Goal: Information Seeking & Learning: Learn about a topic

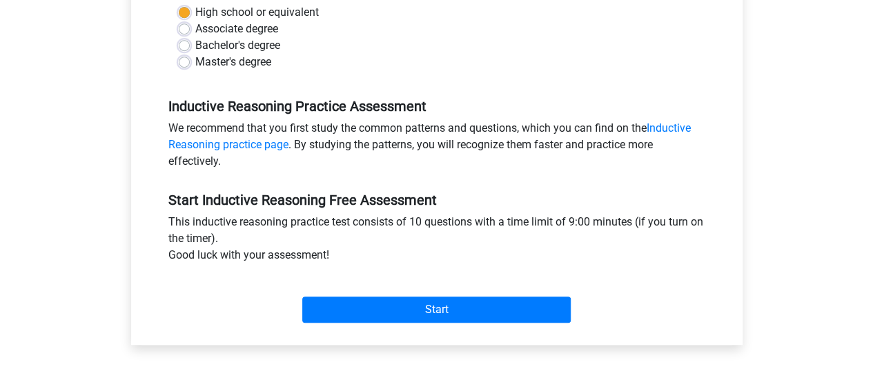
scroll to position [345, 0]
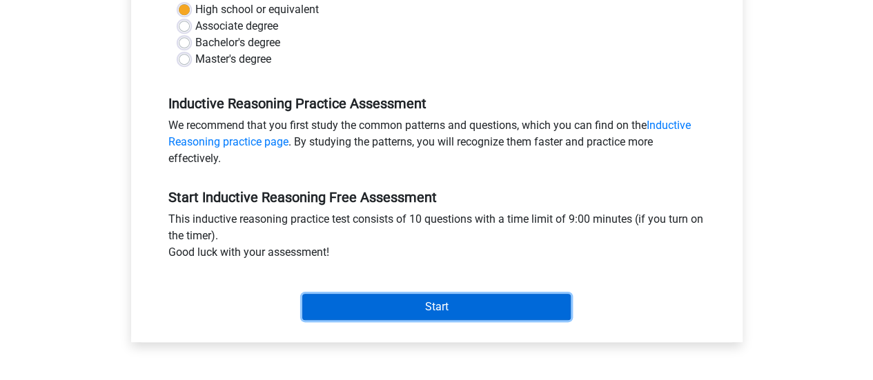
click at [374, 307] on input "Start" at bounding box center [436, 307] width 269 height 26
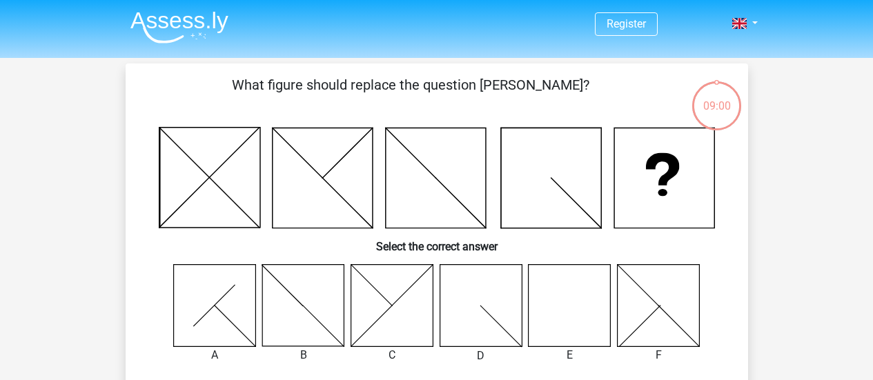
scroll to position [69, 0]
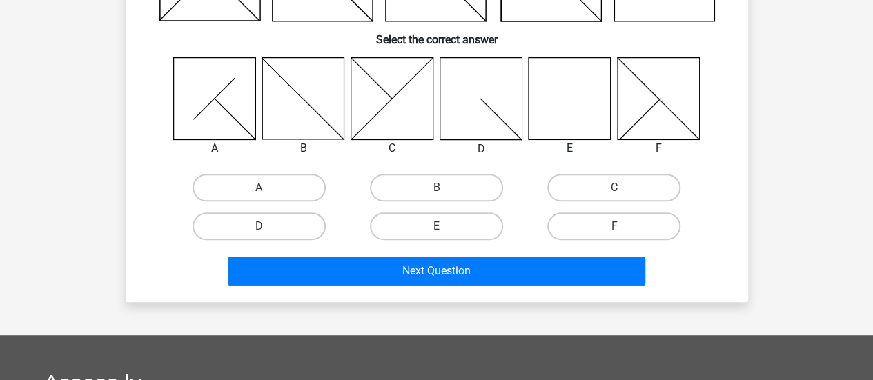
click at [441, 228] on input "E" at bounding box center [440, 230] width 9 height 9
radio input "true"
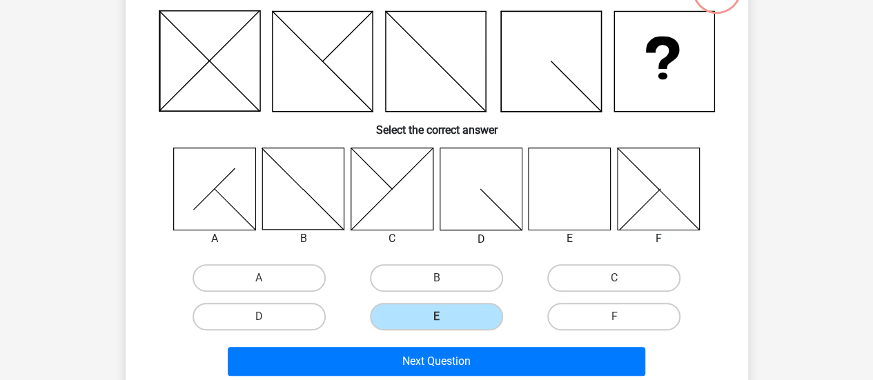
scroll to position [138, 0]
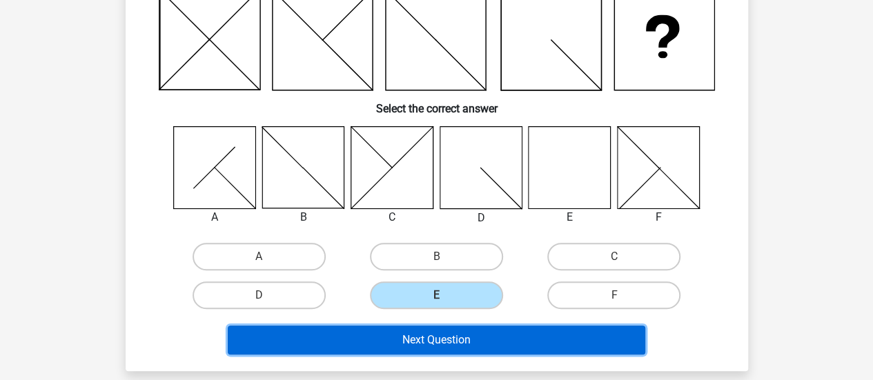
click at [382, 342] on button "Next Question" at bounding box center [437, 340] width 418 height 29
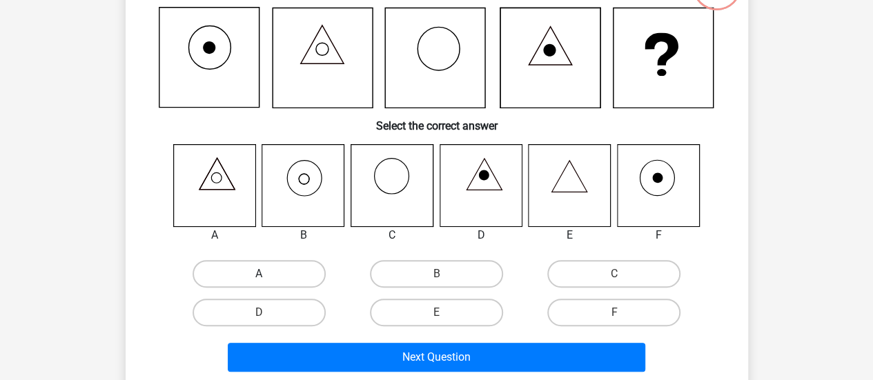
scroll to position [133, 0]
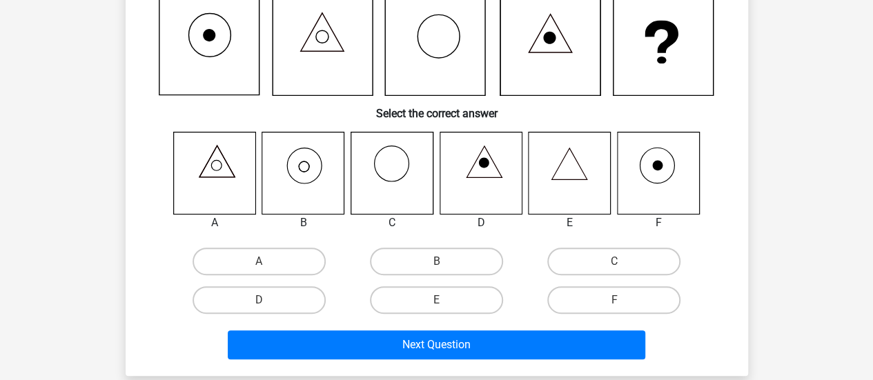
click at [441, 270] on input "B" at bounding box center [440, 266] width 9 height 9
radio input "true"
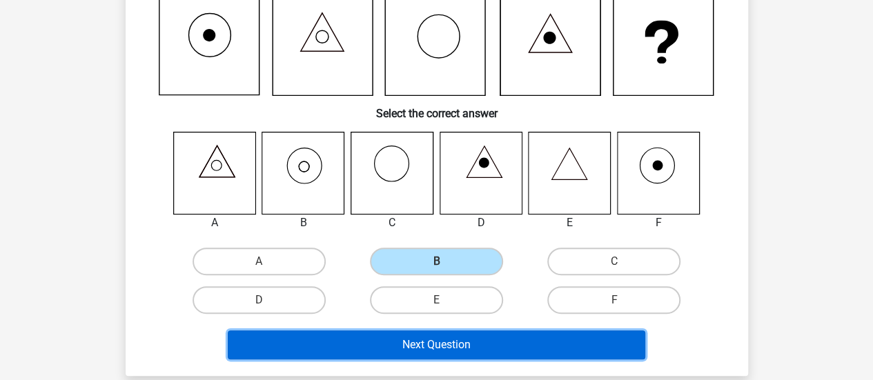
click at [390, 334] on button "Next Question" at bounding box center [437, 345] width 418 height 29
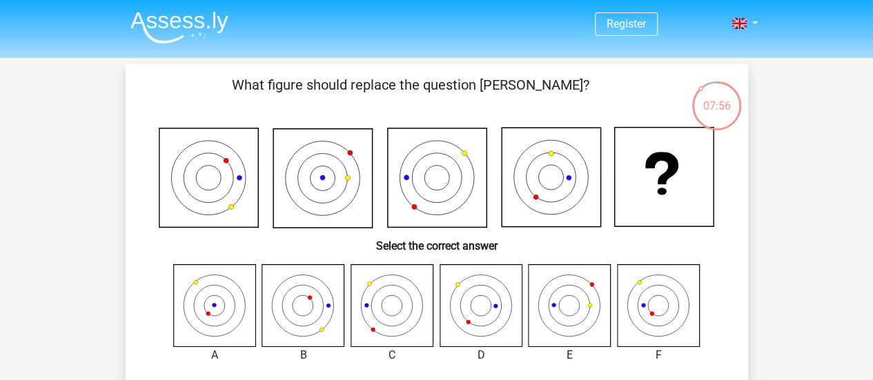
scroll to position [138, 0]
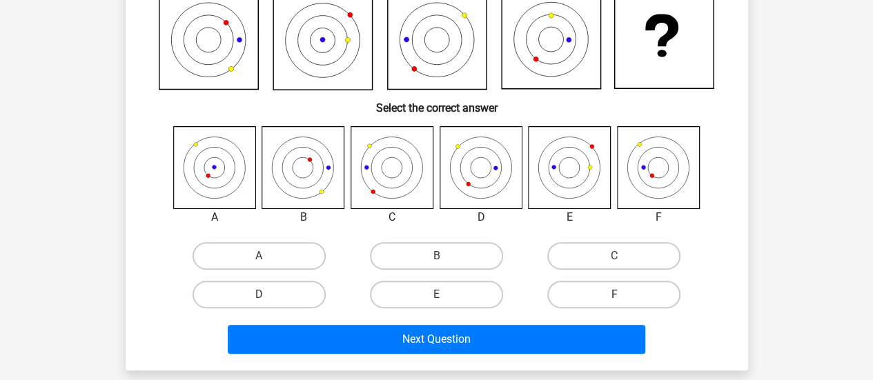
click at [595, 283] on label "F" at bounding box center [614, 295] width 133 height 28
click at [615, 295] on input "F" at bounding box center [619, 299] width 9 height 9
radio input "true"
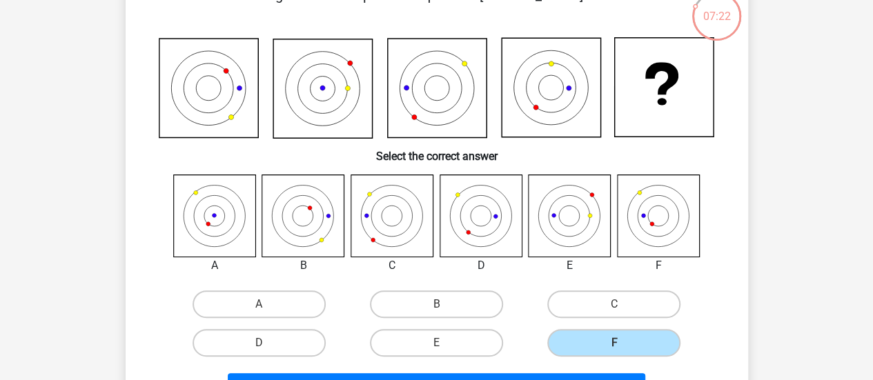
scroll to position [69, 0]
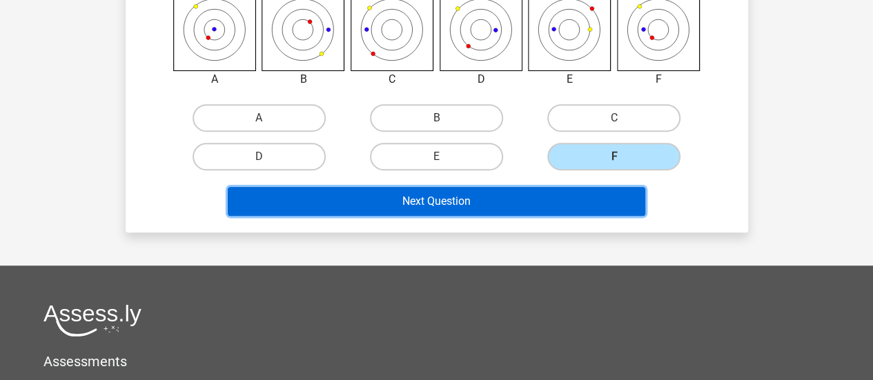
click at [478, 205] on button "Next Question" at bounding box center [437, 201] width 418 height 29
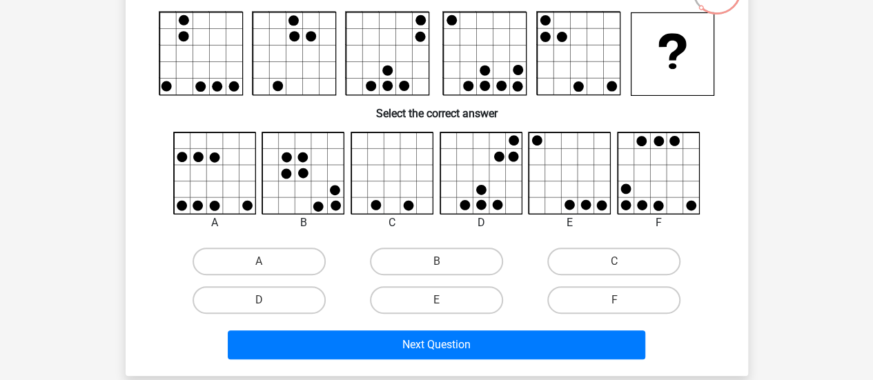
scroll to position [138, 0]
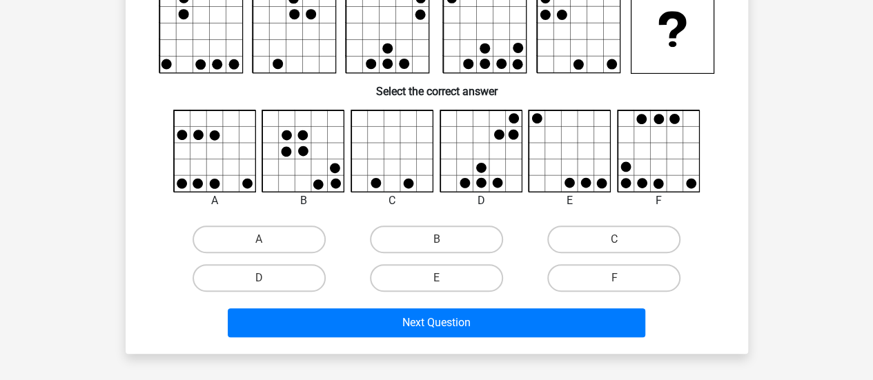
click at [608, 279] on label "F" at bounding box center [614, 278] width 133 height 28
click at [615, 279] on input "F" at bounding box center [619, 282] width 9 height 9
radio input "true"
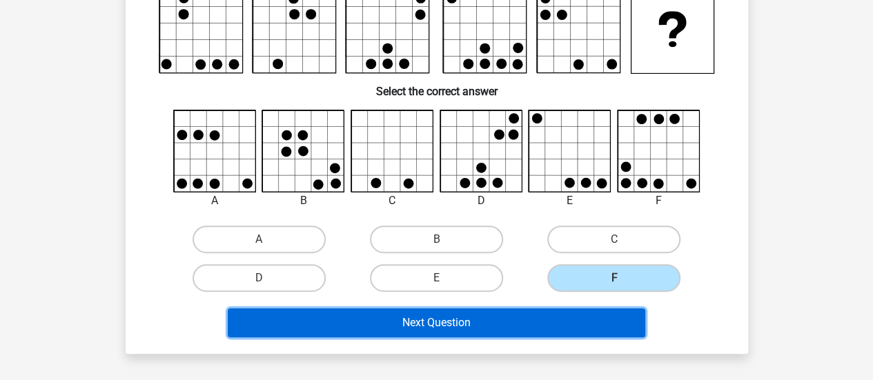
click at [598, 311] on button "Next Question" at bounding box center [437, 323] width 418 height 29
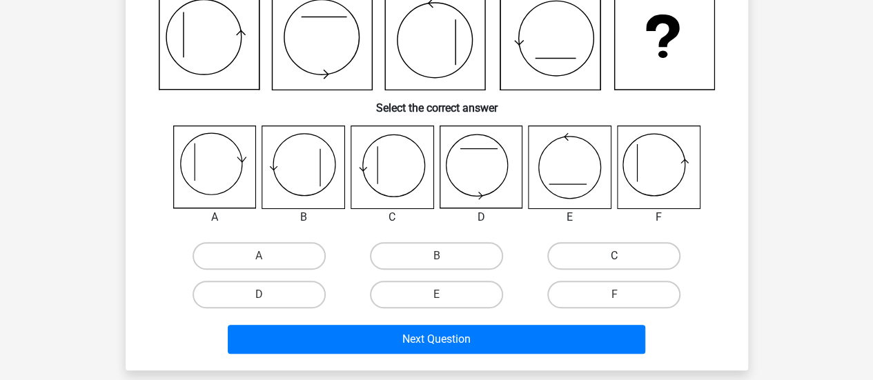
click at [610, 246] on label "C" at bounding box center [614, 256] width 133 height 28
click at [615, 256] on input "C" at bounding box center [619, 260] width 9 height 9
radio input "true"
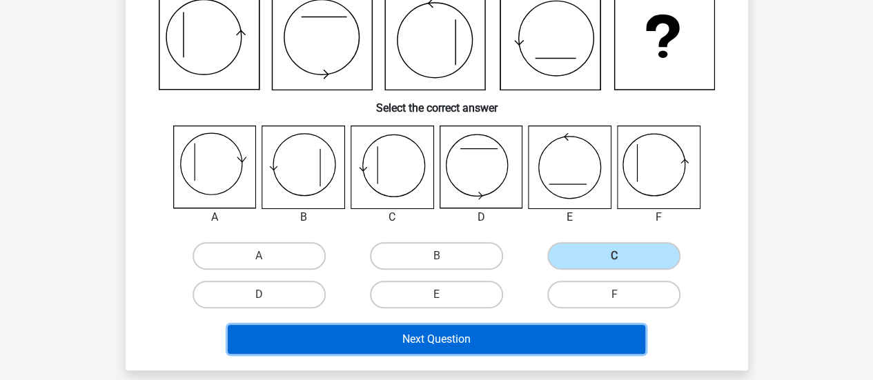
click at [469, 336] on button "Next Question" at bounding box center [437, 339] width 418 height 29
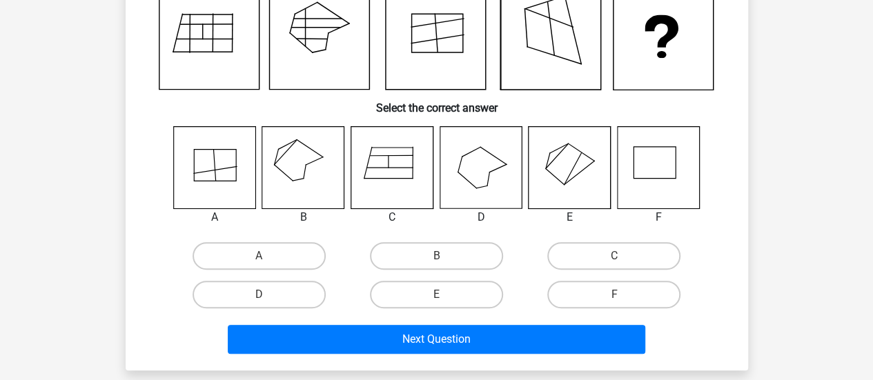
click at [454, 239] on div "B" at bounding box center [436, 256] width 177 height 39
click at [453, 246] on label "B" at bounding box center [436, 256] width 133 height 28
click at [445, 256] on input "B" at bounding box center [440, 260] width 9 height 9
radio input "true"
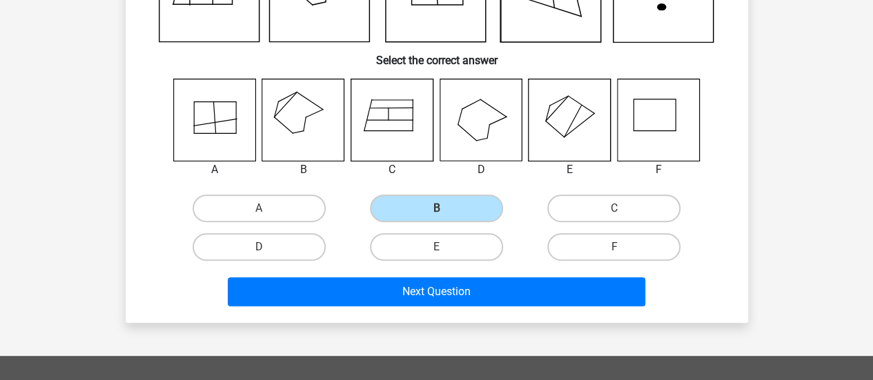
scroll to position [207, 0]
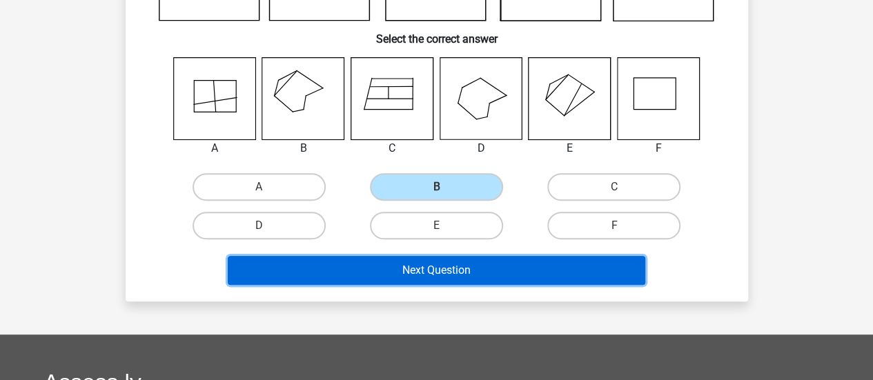
click at [370, 259] on button "Next Question" at bounding box center [437, 270] width 418 height 29
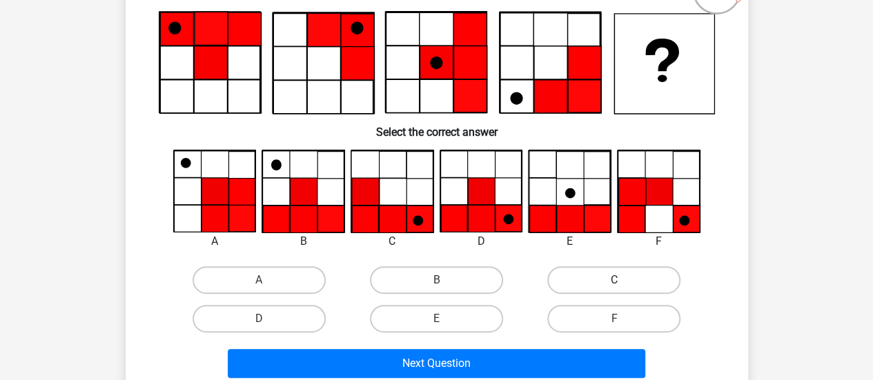
scroll to position [138, 0]
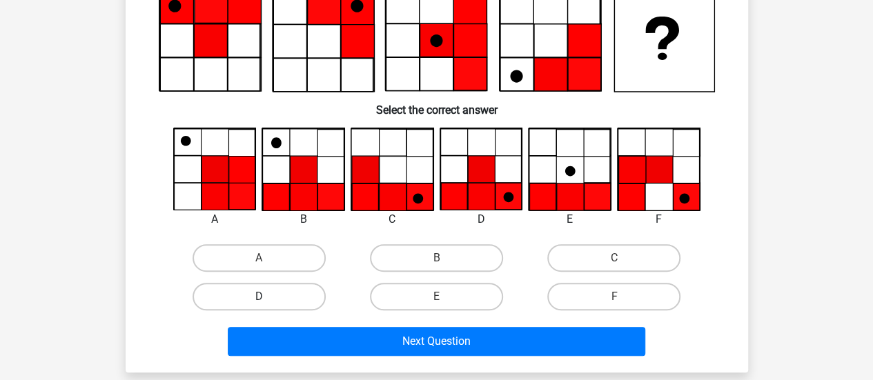
click at [258, 292] on label "D" at bounding box center [259, 297] width 133 height 28
click at [259, 297] on input "D" at bounding box center [263, 301] width 9 height 9
radio input "true"
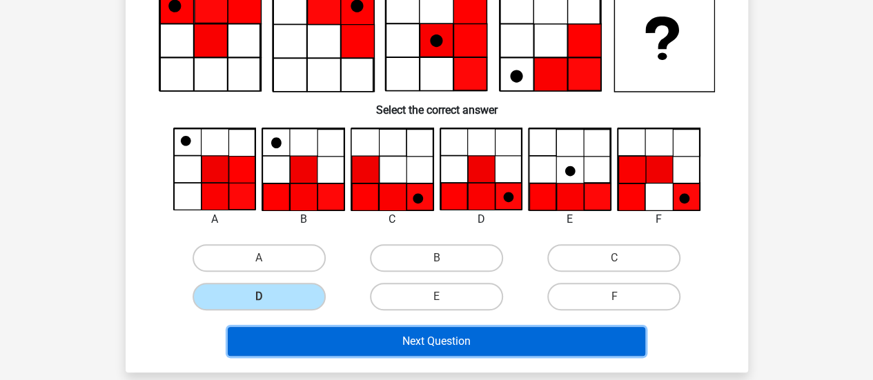
click at [459, 349] on button "Next Question" at bounding box center [437, 341] width 418 height 29
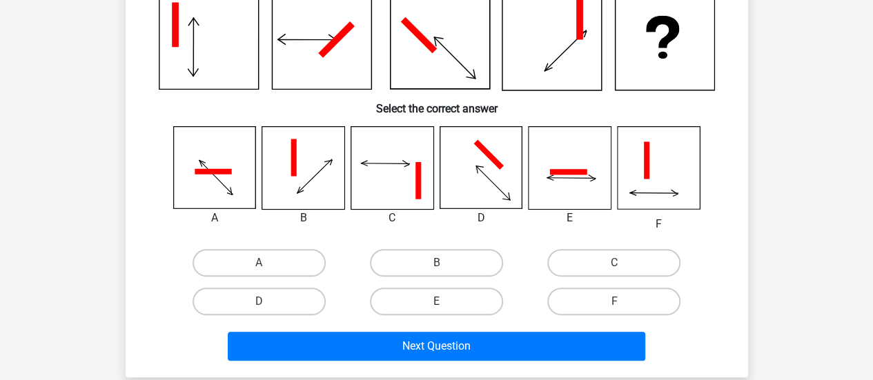
scroll to position [207, 0]
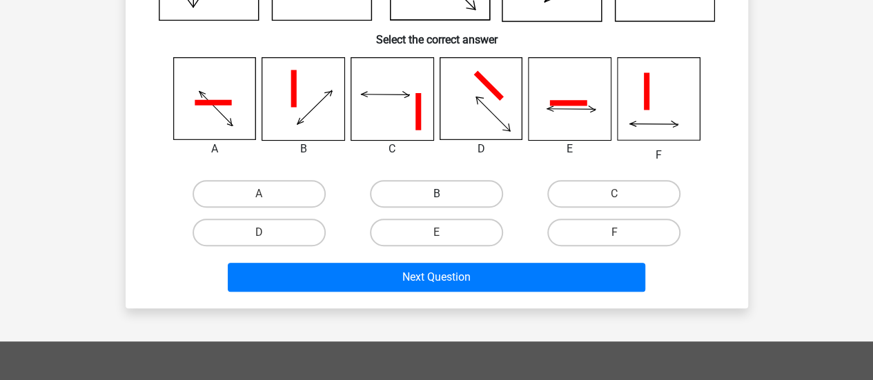
click at [443, 193] on label "B" at bounding box center [436, 194] width 133 height 28
click at [443, 194] on input "B" at bounding box center [440, 198] width 9 height 9
radio input "true"
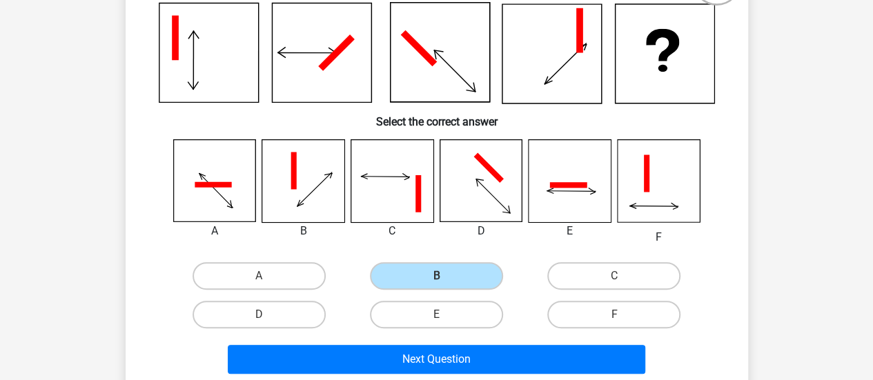
scroll to position [138, 0]
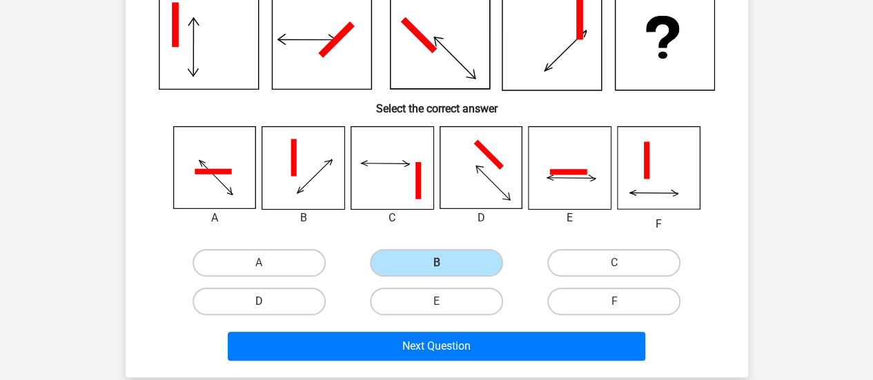
click at [305, 300] on label "D" at bounding box center [259, 302] width 133 height 28
click at [268, 302] on input "D" at bounding box center [263, 306] width 9 height 9
radio input "true"
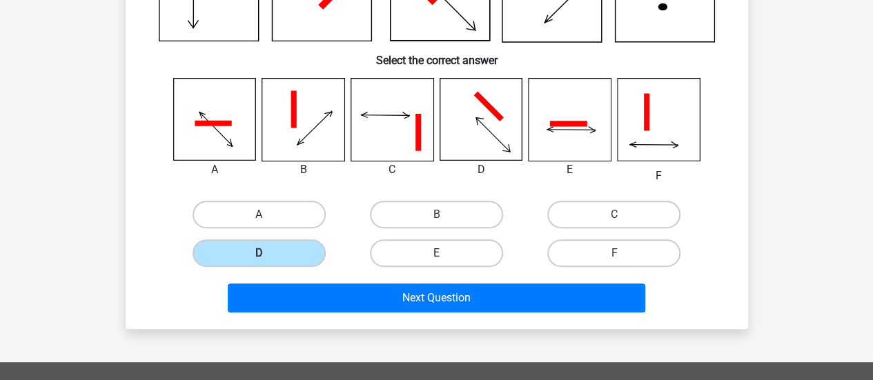
scroll to position [207, 0]
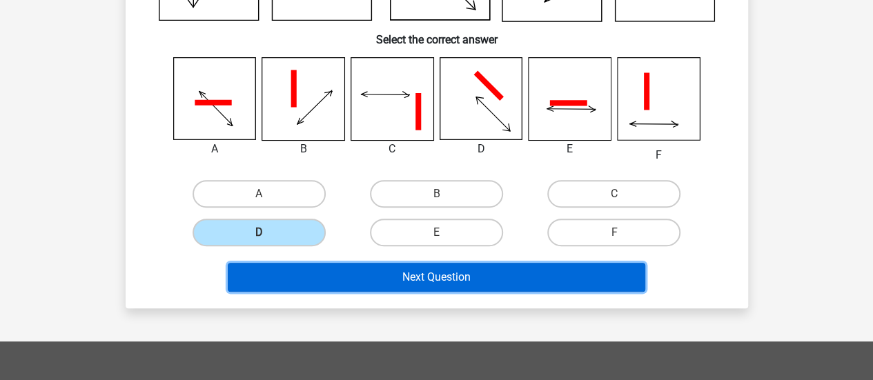
click at [338, 264] on button "Next Question" at bounding box center [437, 277] width 418 height 29
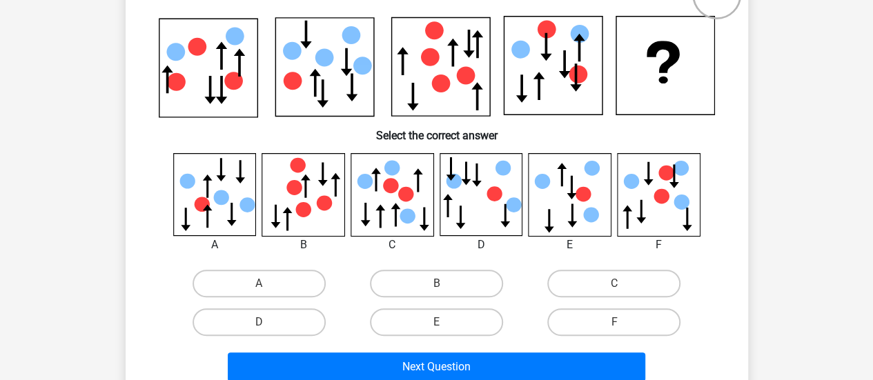
scroll to position [133, 0]
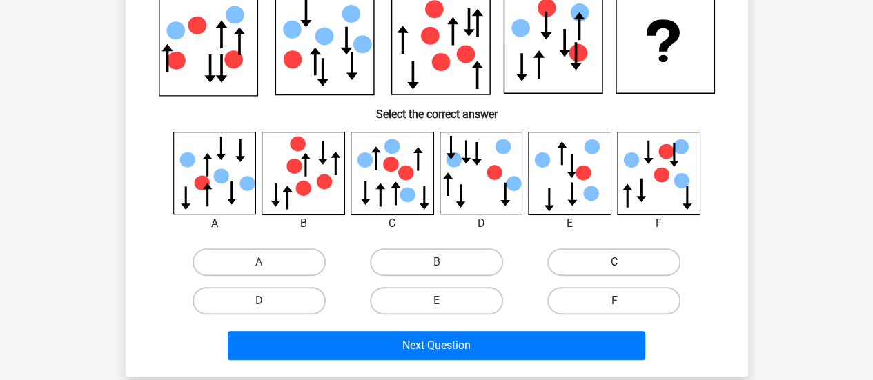
click at [648, 267] on label "C" at bounding box center [614, 263] width 133 height 28
click at [623, 267] on input "C" at bounding box center [619, 266] width 9 height 9
radio input "true"
click at [456, 290] on label "E" at bounding box center [436, 301] width 133 height 28
click at [445, 301] on input "E" at bounding box center [440, 305] width 9 height 9
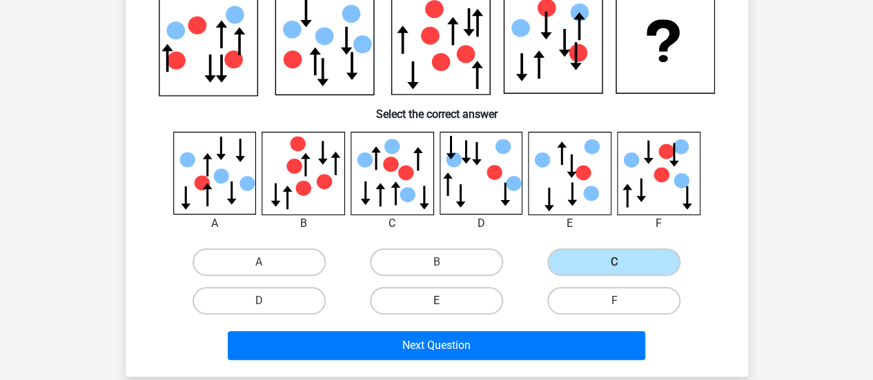
radio input "true"
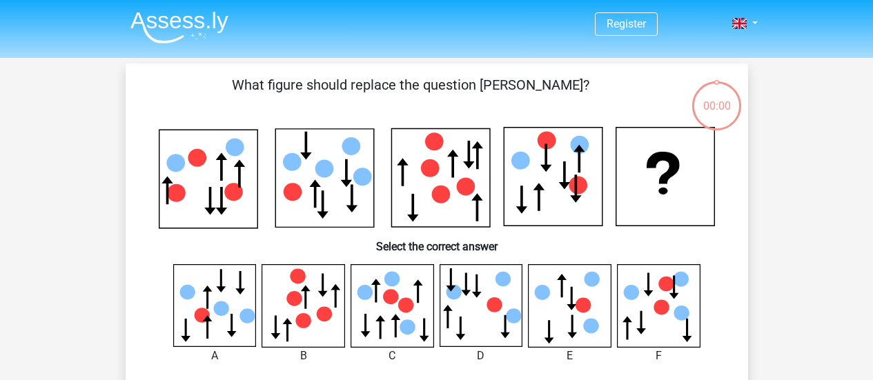
scroll to position [133, 0]
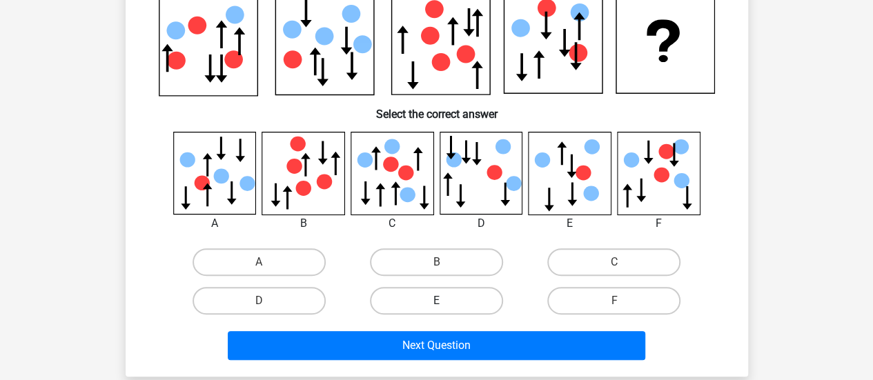
click at [462, 308] on label "E" at bounding box center [436, 301] width 133 height 28
click at [445, 308] on input "E" at bounding box center [440, 305] width 9 height 9
radio input "true"
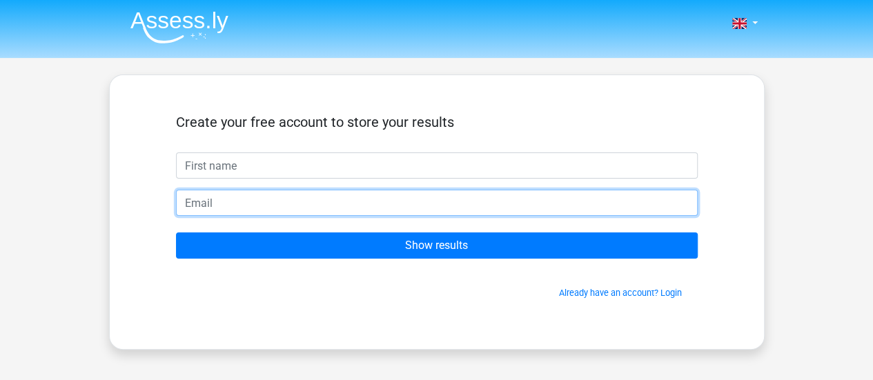
click at [425, 207] on input "email" at bounding box center [437, 203] width 522 height 26
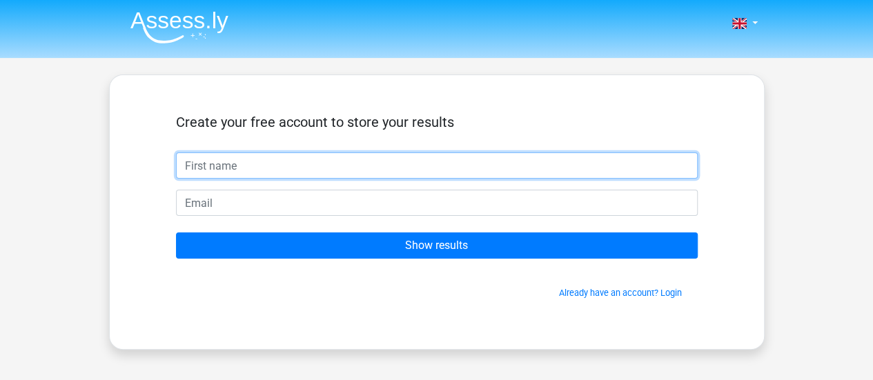
click at [336, 169] on input "text" at bounding box center [437, 166] width 522 height 26
type input "Fartoon"
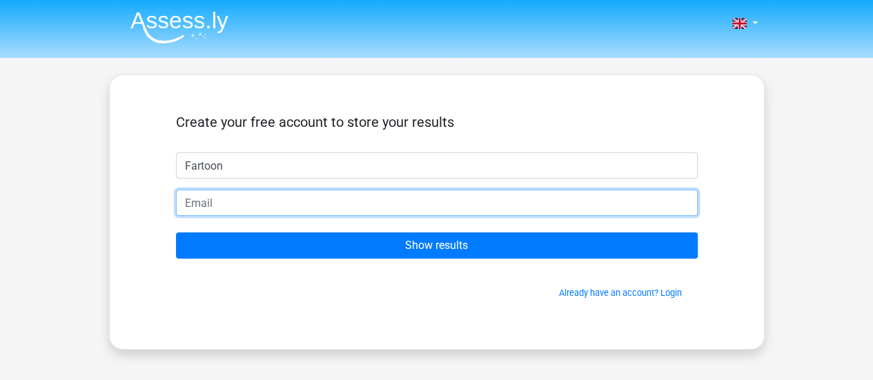
click at [311, 211] on input "email" at bounding box center [437, 203] width 522 height 26
type input "[EMAIL_ADDRESS][DOMAIN_NAME]"
click at [176, 233] on input "Show results" at bounding box center [437, 246] width 522 height 26
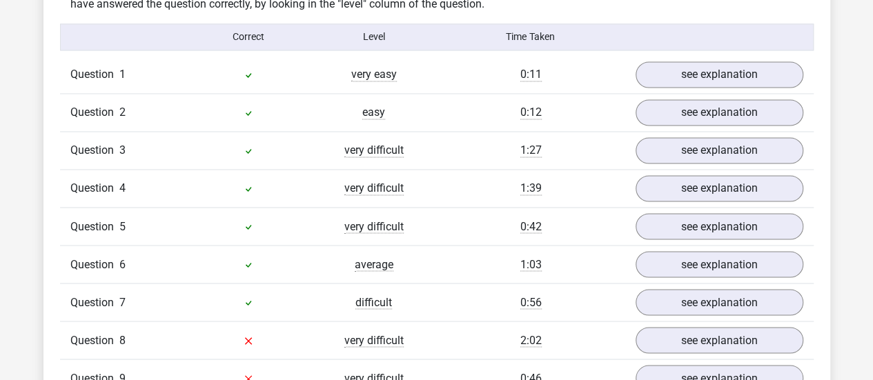
scroll to position [1174, 0]
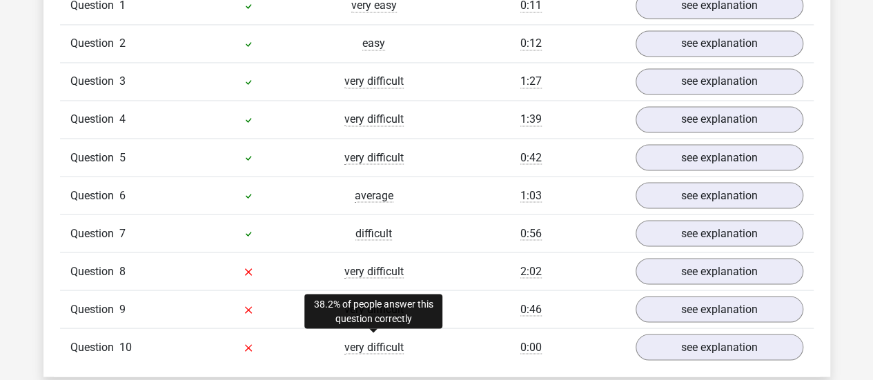
click at [365, 340] on span "very difficult" at bounding box center [374, 347] width 59 height 14
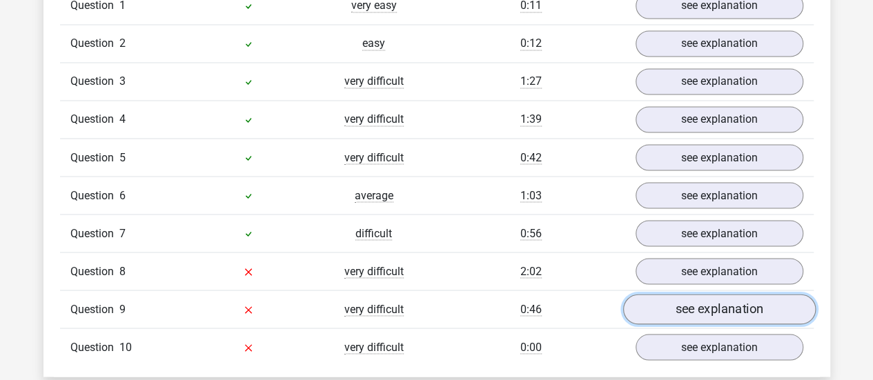
click at [698, 300] on link "see explanation" at bounding box center [719, 309] width 193 height 30
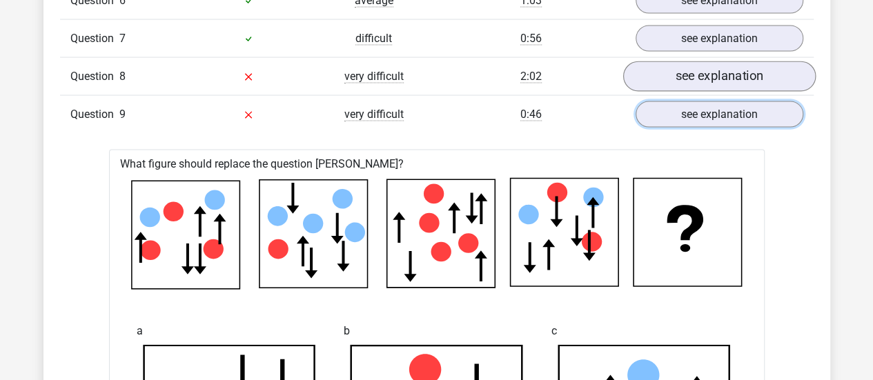
scroll to position [1243, 0]
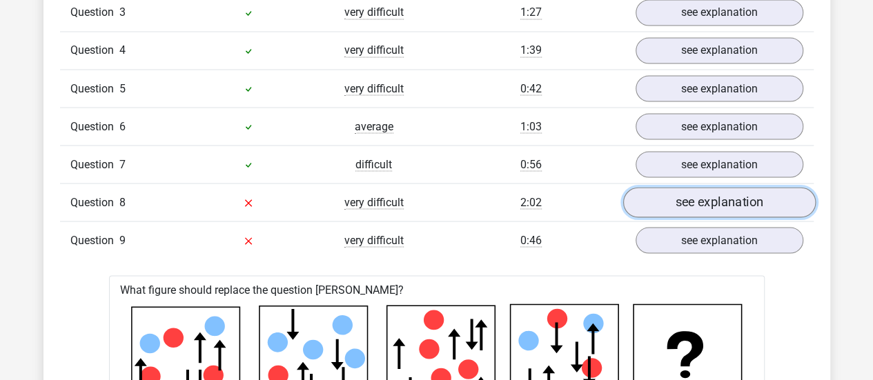
click at [660, 199] on link "see explanation" at bounding box center [719, 202] width 193 height 30
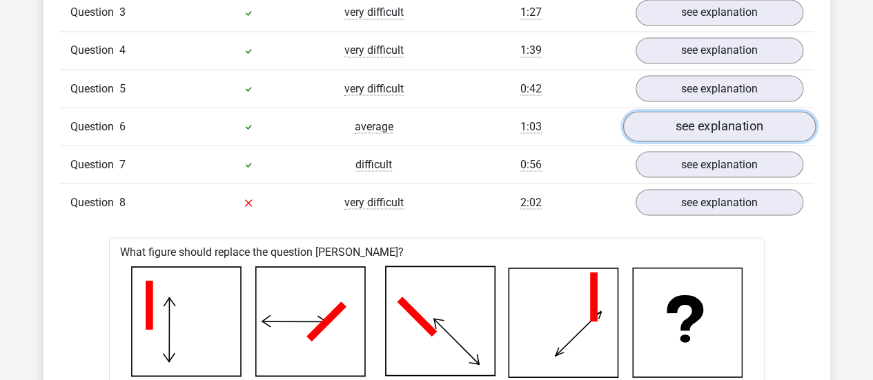
click at [691, 129] on link "see explanation" at bounding box center [719, 126] width 193 height 30
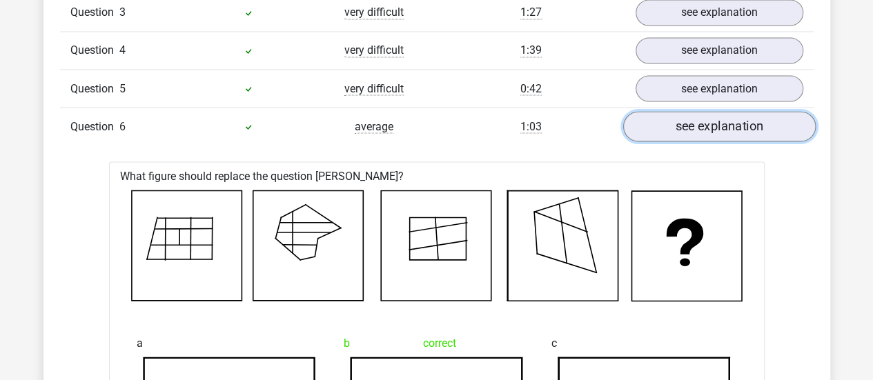
click at [691, 129] on link "see explanation" at bounding box center [719, 126] width 193 height 30
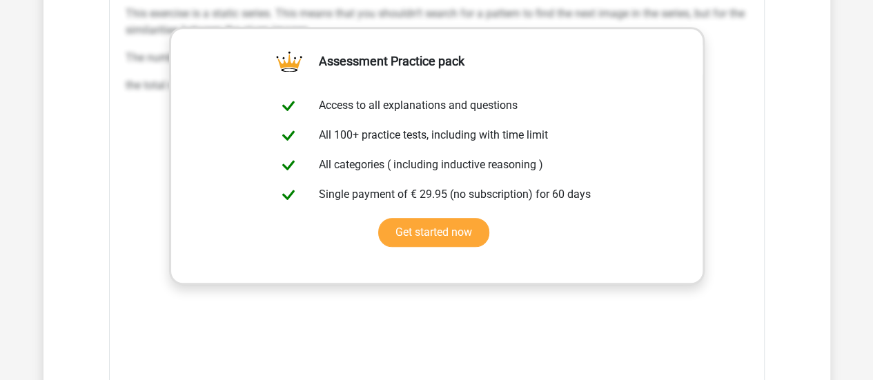
scroll to position [3452, 0]
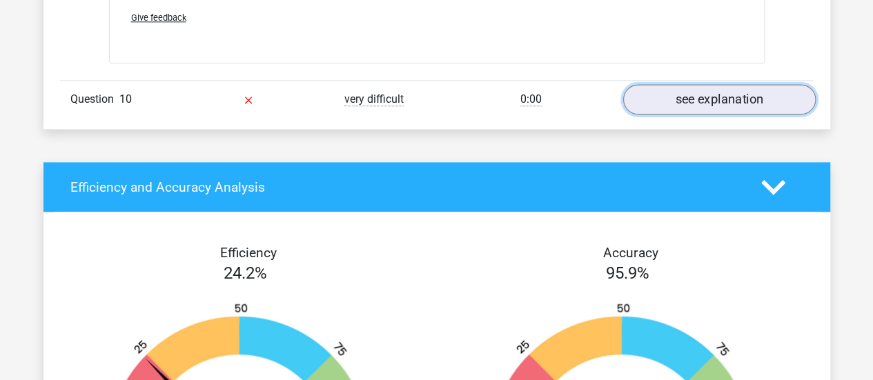
click at [701, 93] on link "see explanation" at bounding box center [719, 100] width 193 height 30
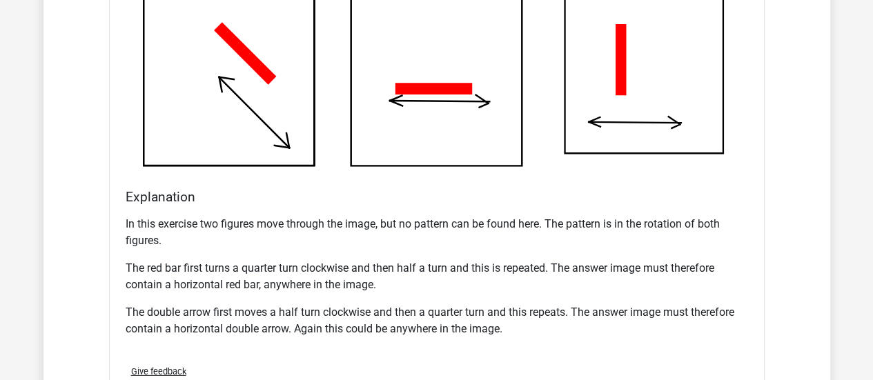
scroll to position [1933, 0]
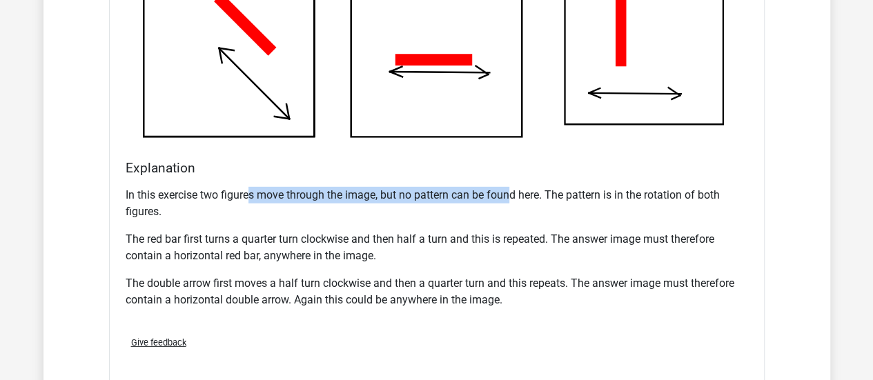
drag, startPoint x: 251, startPoint y: 187, endPoint x: 511, endPoint y: 189, distance: 259.6
click at [511, 189] on p "In this exercise two figures move through the image, but no pattern can be foun…" at bounding box center [437, 203] width 623 height 33
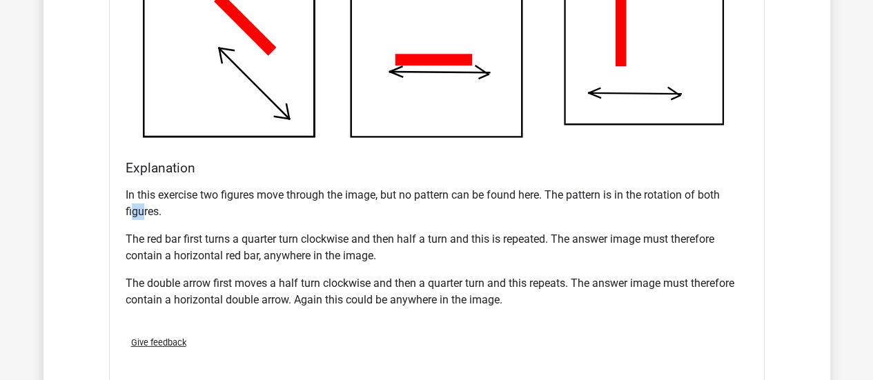
drag, startPoint x: 131, startPoint y: 209, endPoint x: 142, endPoint y: 209, distance: 10.4
click at [142, 209] on p "In this exercise two figures move through the image, but no pattern can be foun…" at bounding box center [437, 203] width 623 height 33
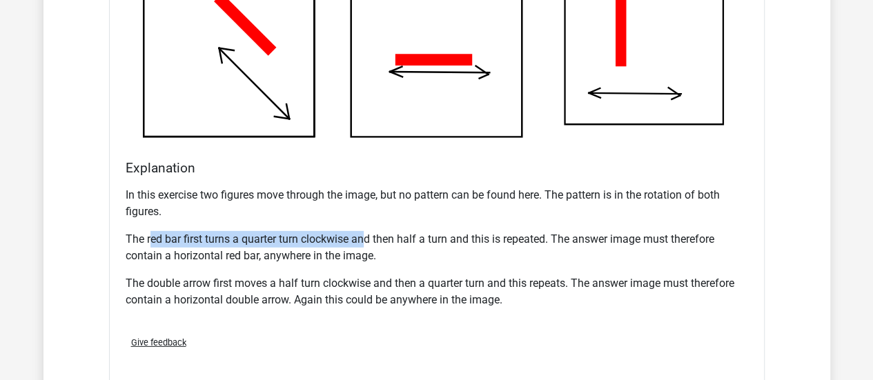
drag, startPoint x: 148, startPoint y: 231, endPoint x: 366, endPoint y: 234, distance: 218.2
click at [366, 234] on p "The red bar first turns a quarter turn clockwise and then half a turn and this …" at bounding box center [437, 247] width 623 height 33
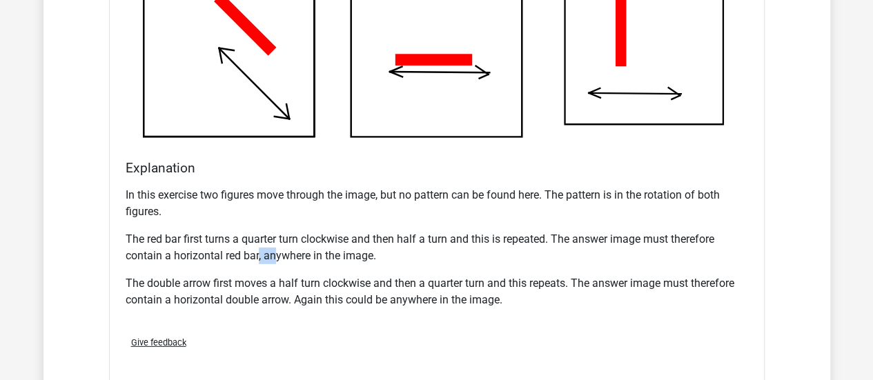
drag, startPoint x: 259, startPoint y: 246, endPoint x: 276, endPoint y: 251, distance: 17.9
click at [276, 251] on p "The red bar first turns a quarter turn clockwise and then half a turn and this …" at bounding box center [437, 247] width 623 height 33
drag, startPoint x: 276, startPoint y: 278, endPoint x: 345, endPoint y: 284, distance: 69.3
click at [345, 284] on p "The double arrow first moves a half turn clockwise and then a quarter turn and …" at bounding box center [437, 291] width 623 height 33
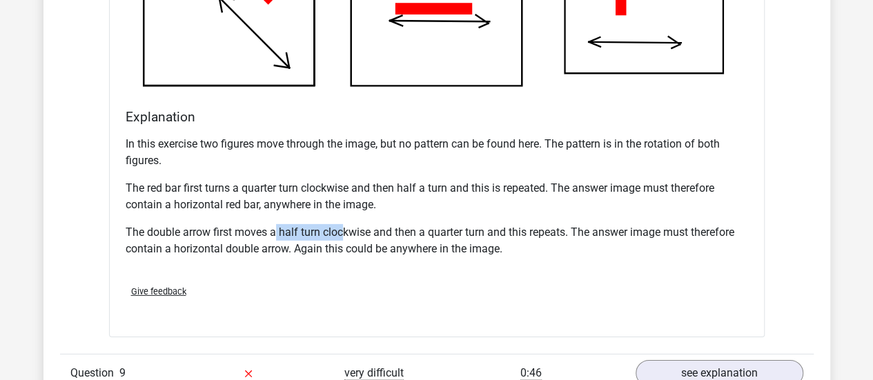
scroll to position [2002, 0]
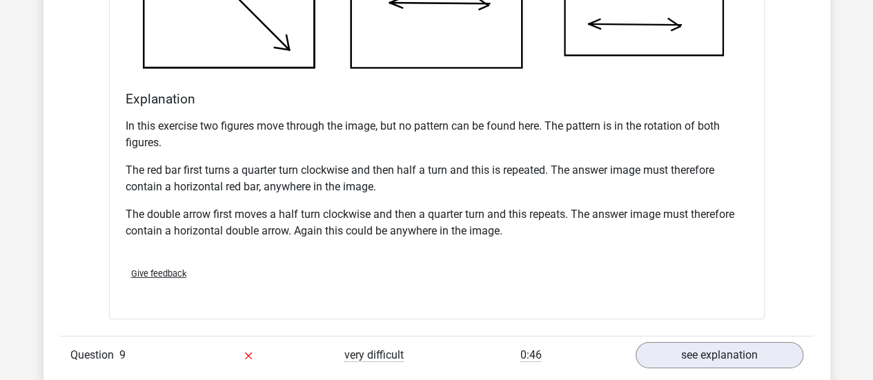
click at [217, 211] on p "The double arrow first moves a half turn clockwise and then a quarter turn and …" at bounding box center [437, 222] width 623 height 33
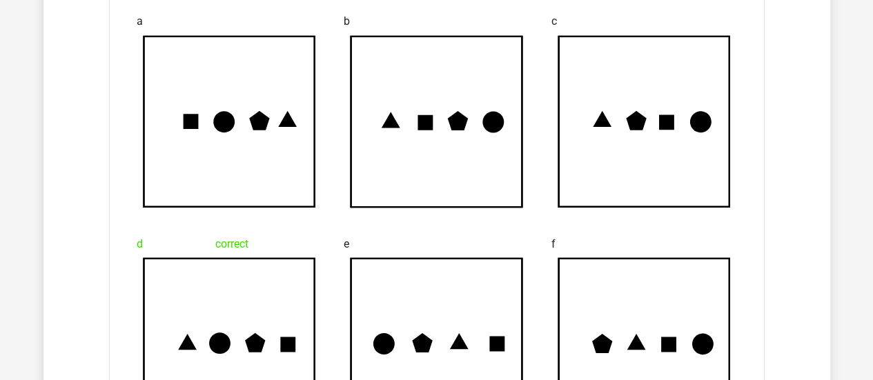
scroll to position [3798, 0]
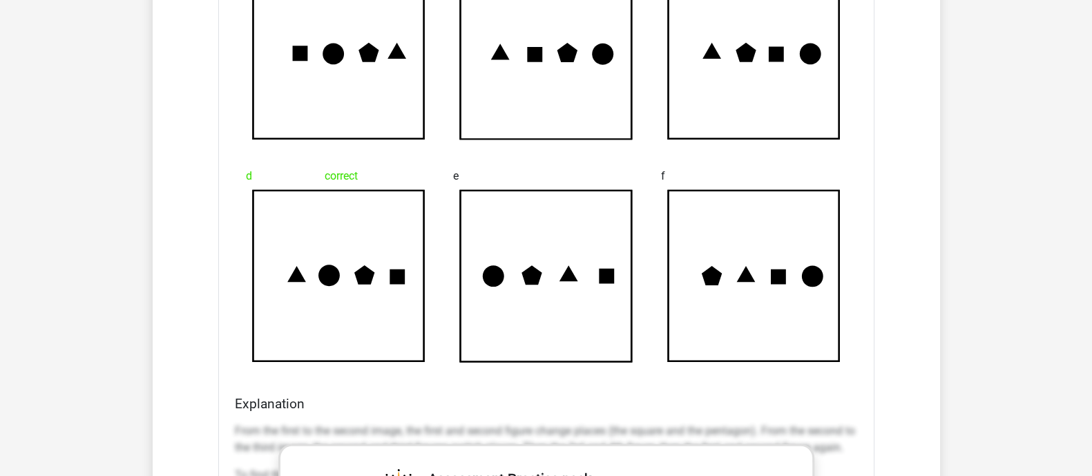
drag, startPoint x: 855, startPoint y: 2, endPoint x: 574, endPoint y: 157, distance: 320.8
click at [574, 162] on div at bounding box center [546, 167] width 186 height 11
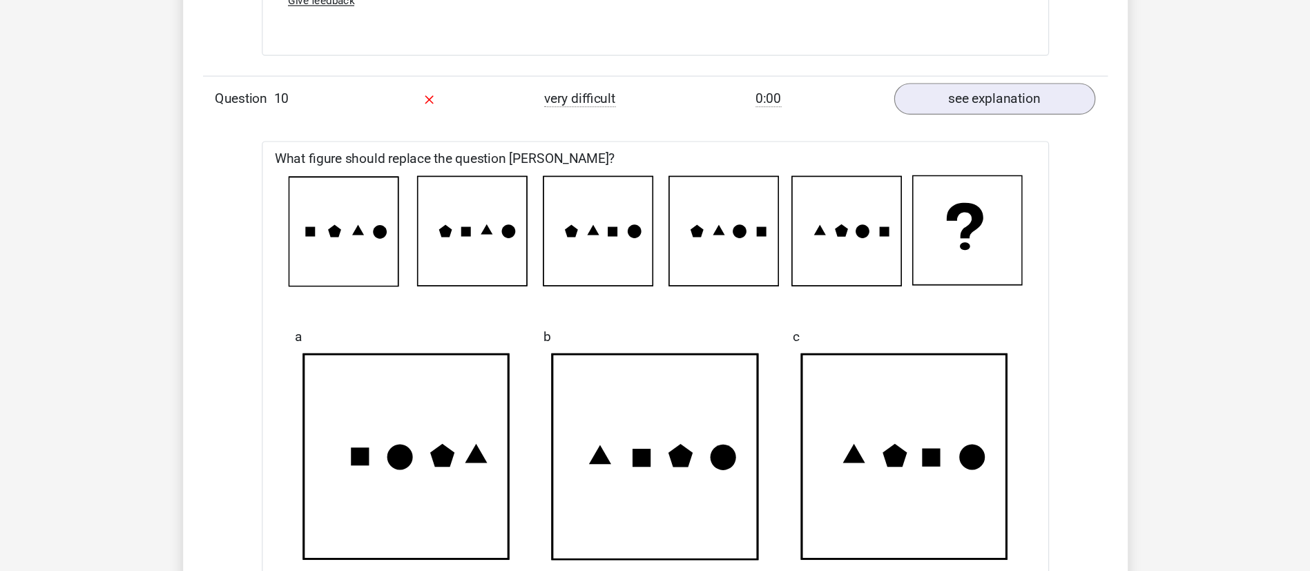
scroll to position [3452, 0]
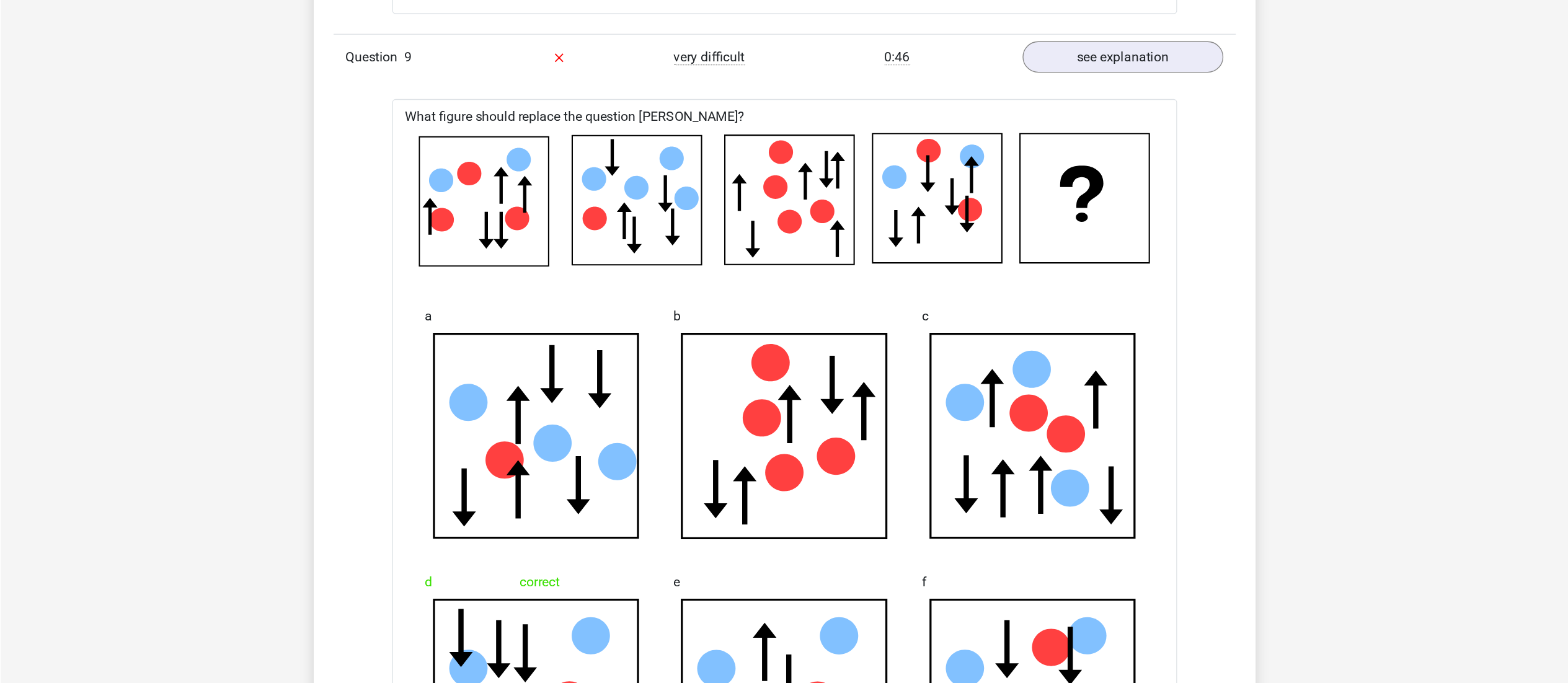
scroll to position [2169, 0]
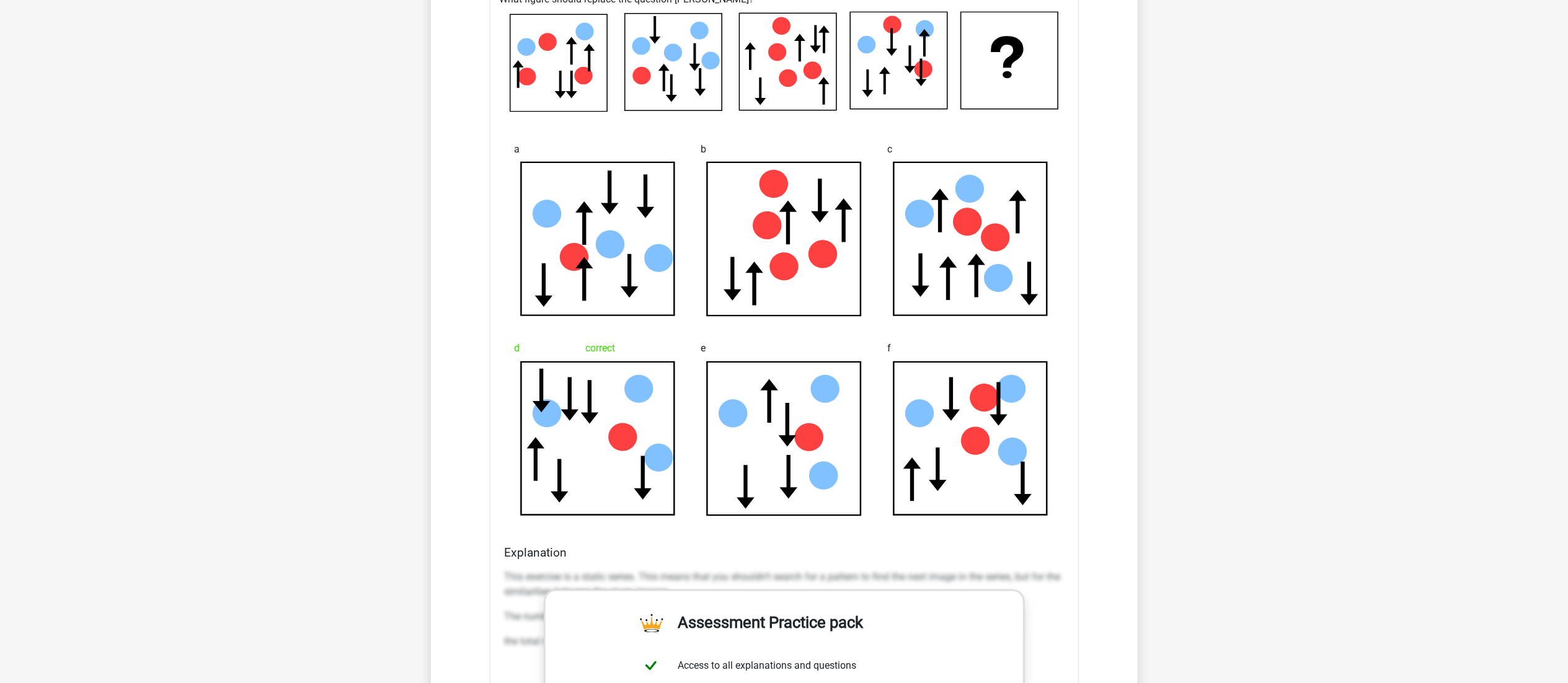
drag, startPoint x: 1172, startPoint y: 1, endPoint x: 1194, endPoint y: 381, distance: 380.6
click at [784, 341] on div "Go premium [GEOGRAPHIC_DATA] [EMAIL_ADDRESS][DOMAIN_NAME]" at bounding box center [784, 595] width 1568 height 5530
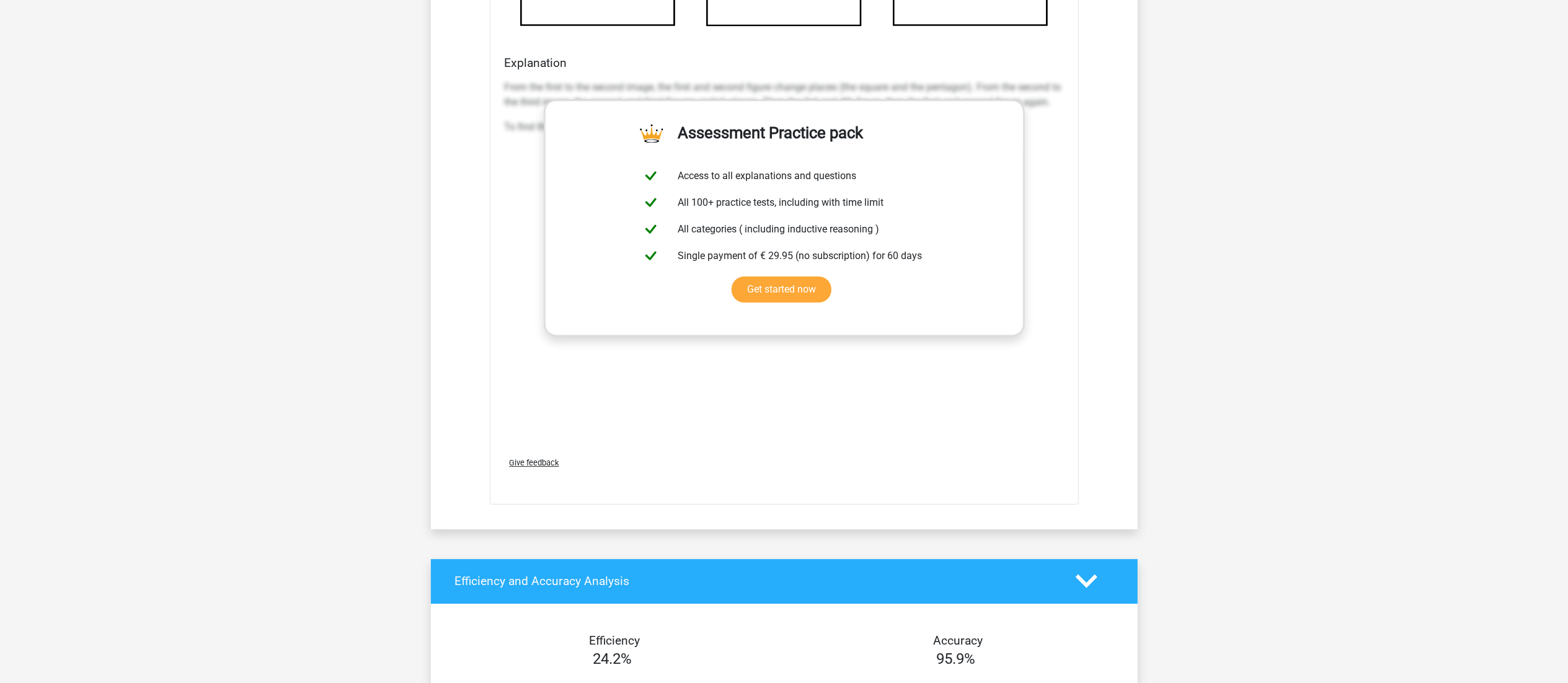
scroll to position [3718, 0]
